Goal: Check status: Check status

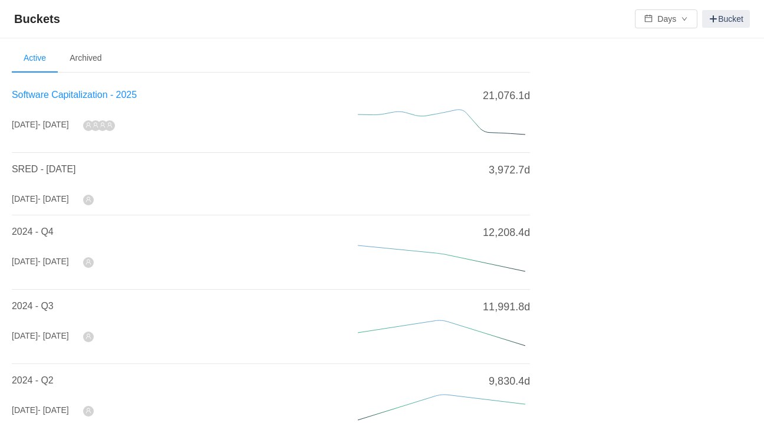
click at [81, 95] on span "Software Capitalization - 2025" at bounding box center [74, 95] width 125 height 10
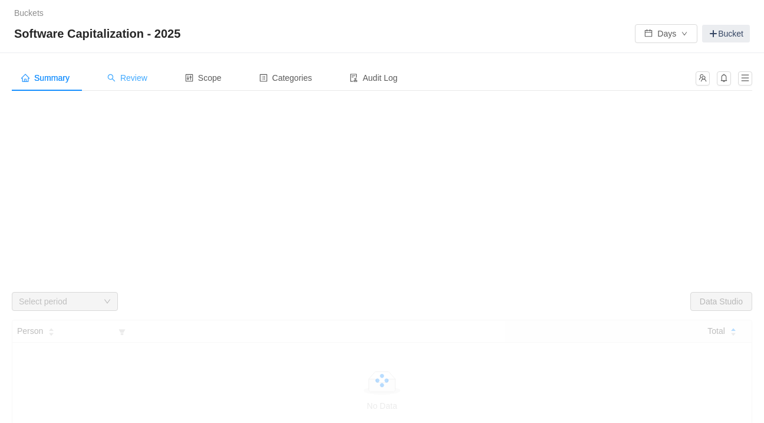
click at [121, 87] on div "Review" at bounding box center [127, 78] width 59 height 27
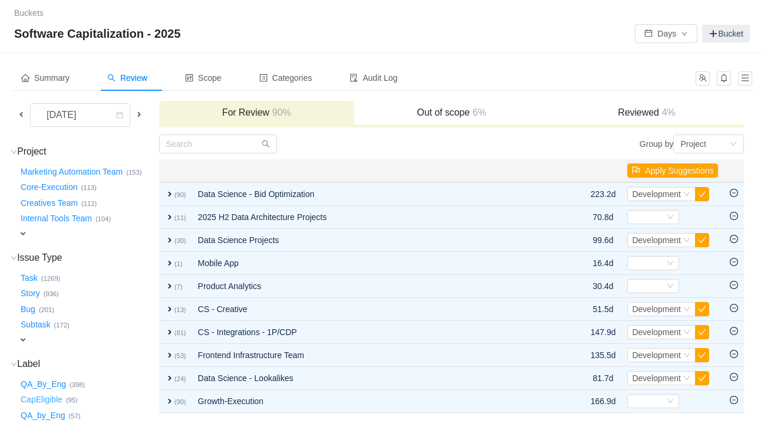
click at [50, 401] on button "CapEligible …" at bounding box center [42, 399] width 48 height 19
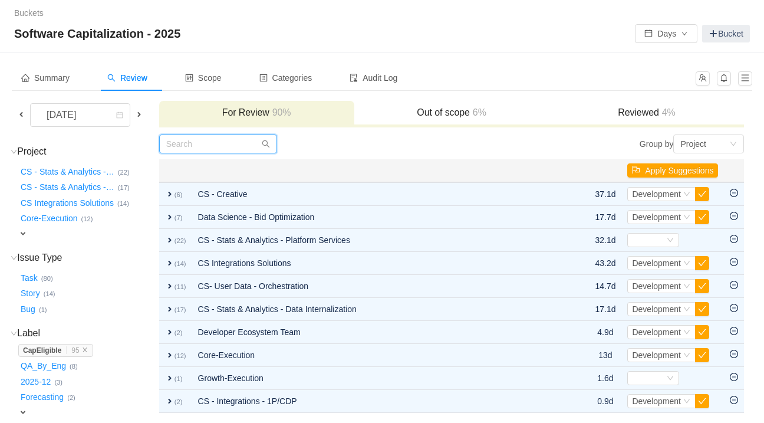
click at [245, 145] on input "text" at bounding box center [218, 143] width 118 height 19
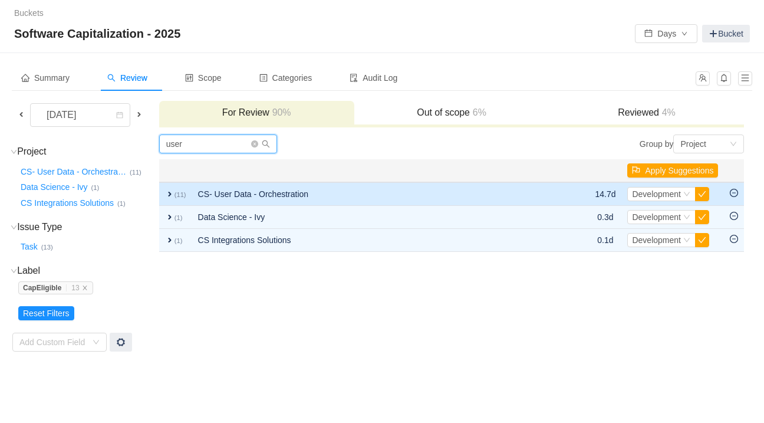
type input "user"
click at [175, 193] on span "expand" at bounding box center [169, 193] width 9 height 9
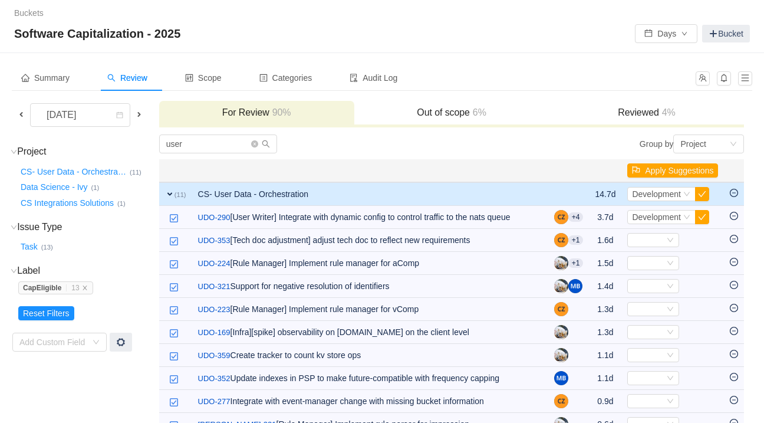
click at [748, 212] on div "[DATE] For Review 90% Out of scope 6% Reviewed 4% Project (3) hide CS- User Dat…" at bounding box center [382, 301] width 741 height 402
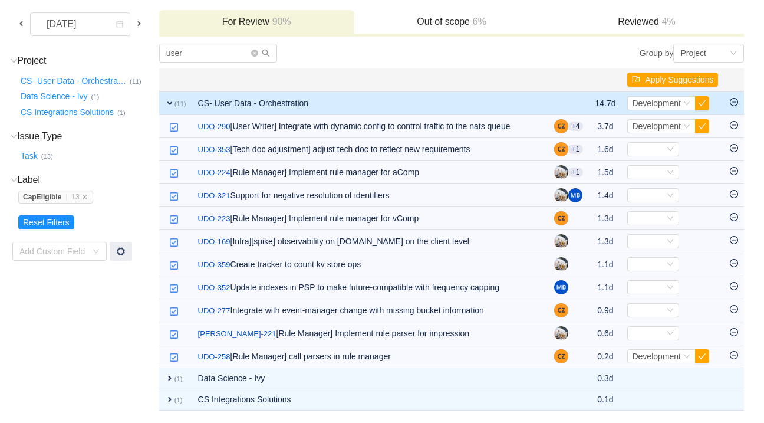
scroll to position [99, 0]
